Goal: Task Accomplishment & Management: Manage account settings

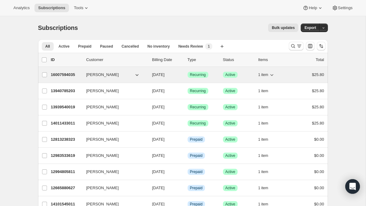
click at [272, 74] on icon "button" at bounding box center [272, 75] width 6 height 6
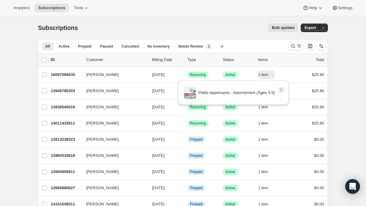
click at [250, 26] on div "Bulk updates" at bounding box center [191, 27] width 213 height 9
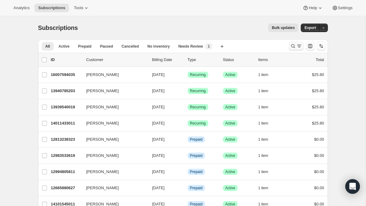
click at [295, 46] on icon "Search and filter results" at bounding box center [293, 46] width 6 height 6
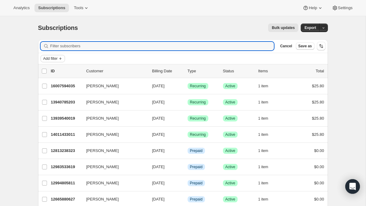
click at [53, 59] on span "Add filter" at bounding box center [50, 58] width 14 height 5
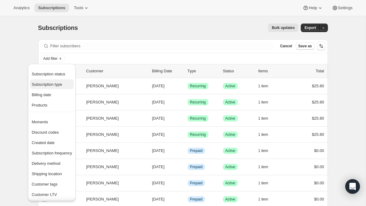
click at [52, 82] on span "Subscription type" at bounding box center [47, 84] width 31 height 5
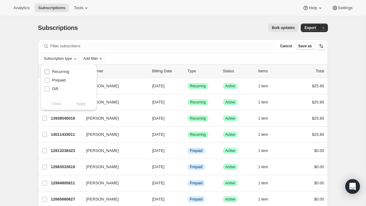
click at [58, 70] on span "Recurring" at bounding box center [60, 71] width 17 height 5
click at [49, 70] on input "Recurring" at bounding box center [47, 71] width 5 height 5
checkbox input "true"
click at [102, 57] on icon "Add filter" at bounding box center [100, 58] width 5 height 5
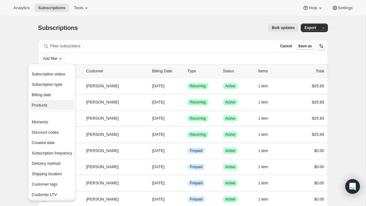
click at [55, 101] on button "Products" at bounding box center [52, 105] width 44 height 10
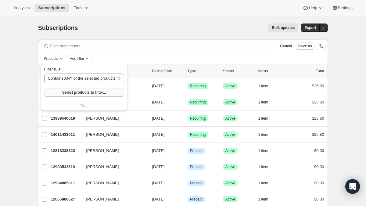
click at [63, 92] on button "Select products to filter..." at bounding box center [84, 92] width 80 height 9
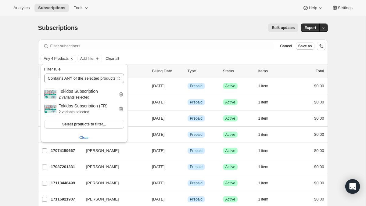
click at [347, 82] on div "Subscriptions. This page is ready Subscriptions Bulk updates More actions Bulk …" at bounding box center [183, 153] width 366 height 274
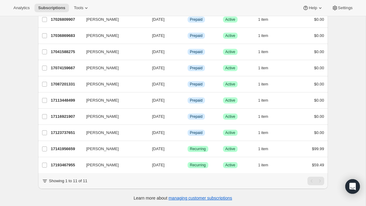
scroll to position [84, 0]
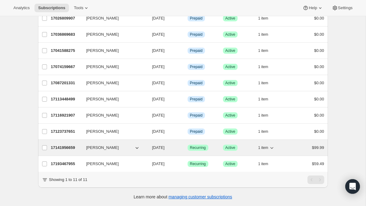
click at [60, 151] on div "17141956659 Catherine Doyon 12/06/2025 Success Recurring Success Active 1 item …" at bounding box center [187, 147] width 273 height 9
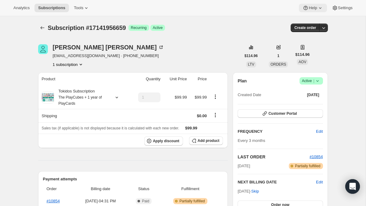
click at [311, 7] on span "Help" at bounding box center [313, 7] width 8 height 5
click at [307, 30] on span "Help Center" at bounding box center [310, 31] width 21 height 5
click at [101, 30] on span "Subscription #17141956659" at bounding box center [87, 27] width 78 height 7
copy span "17141956659"
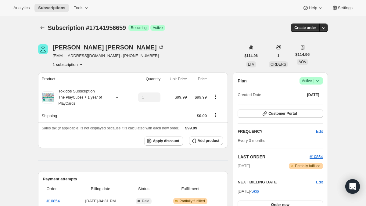
click at [96, 45] on div "Catherine Doyon" at bounding box center [108, 47] width 111 height 6
click at [81, 7] on span "Tools" at bounding box center [78, 7] width 9 height 5
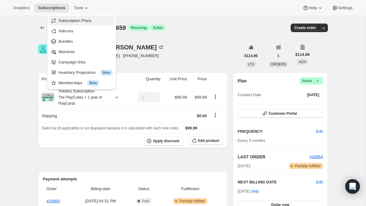
click at [77, 19] on span "Subscription Plans" at bounding box center [75, 20] width 33 height 5
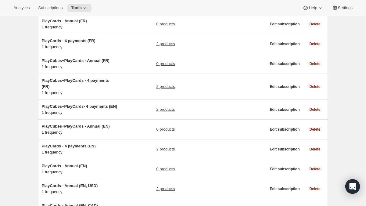
scroll to position [200, 0]
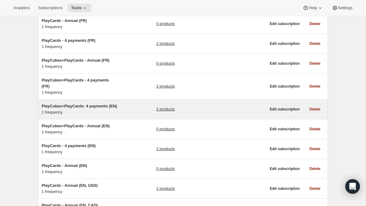
click at [88, 108] on span "PlayCubes+PlayCards- 4 payments (EN)" at bounding box center [79, 106] width 75 height 5
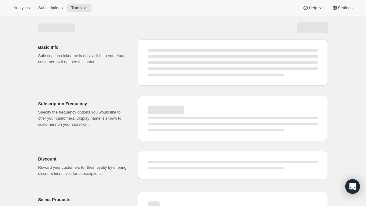
select select "WEEK"
select select "MONTH"
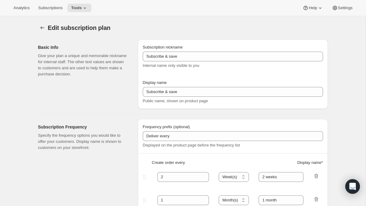
type input "PlayCubes+PlayCards- 4 payments (EN)"
type input "Pay in 4 - <b>Get Financed</b>"
type input "✔️ PlayCubes + 3 PlayCards in first delivery."
type input "3"
select select "MONTH"
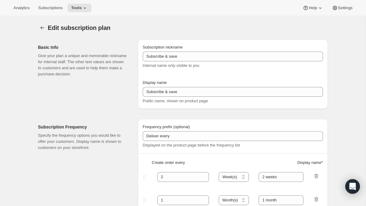
type input "✔️ 3 new PlayCards every 3 months after. </br>✔️ 1 payment every 3 months."
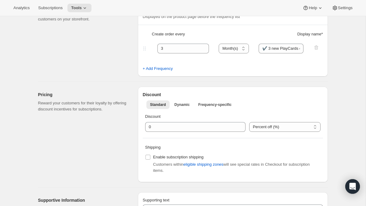
scroll to position [131, 0]
